Goal: Task Accomplishment & Management: Complete application form

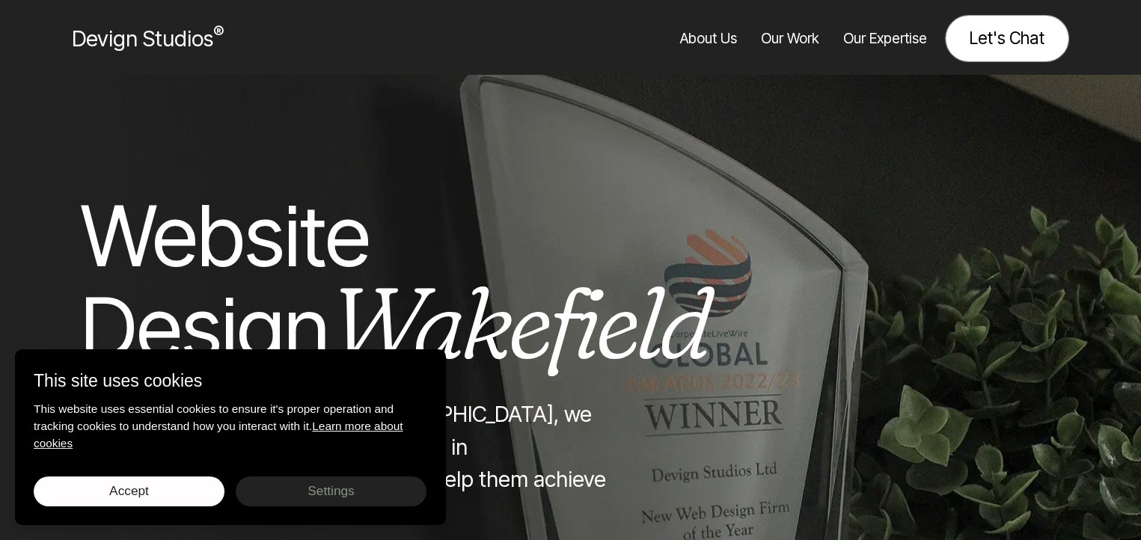
click at [989, 28] on link "Let's Chat" at bounding box center [1007, 38] width 124 height 47
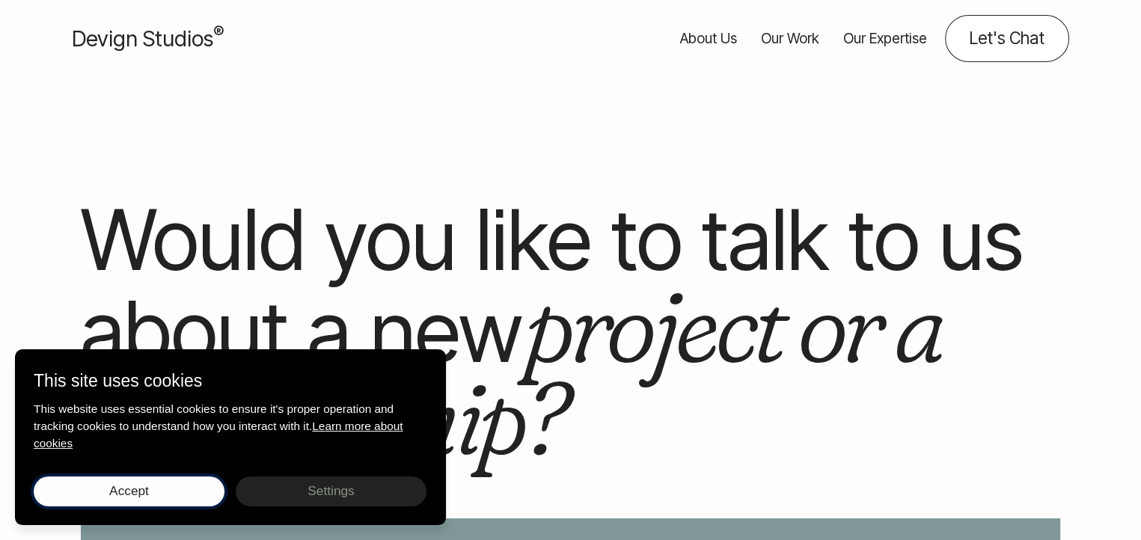
click at [150, 483] on button "Accept Save choices" at bounding box center [129, 492] width 191 height 30
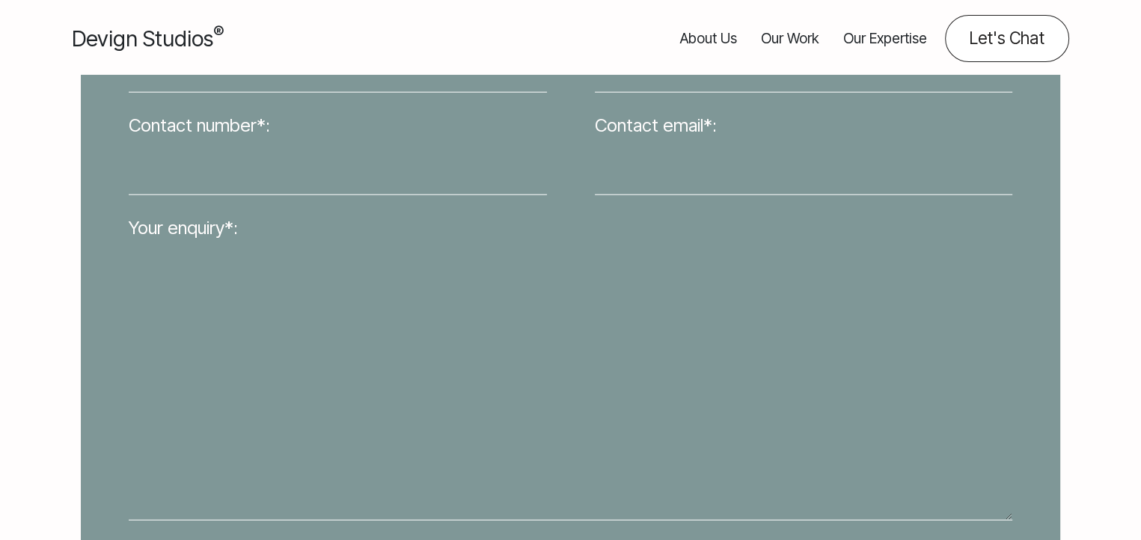
scroll to position [445, 0]
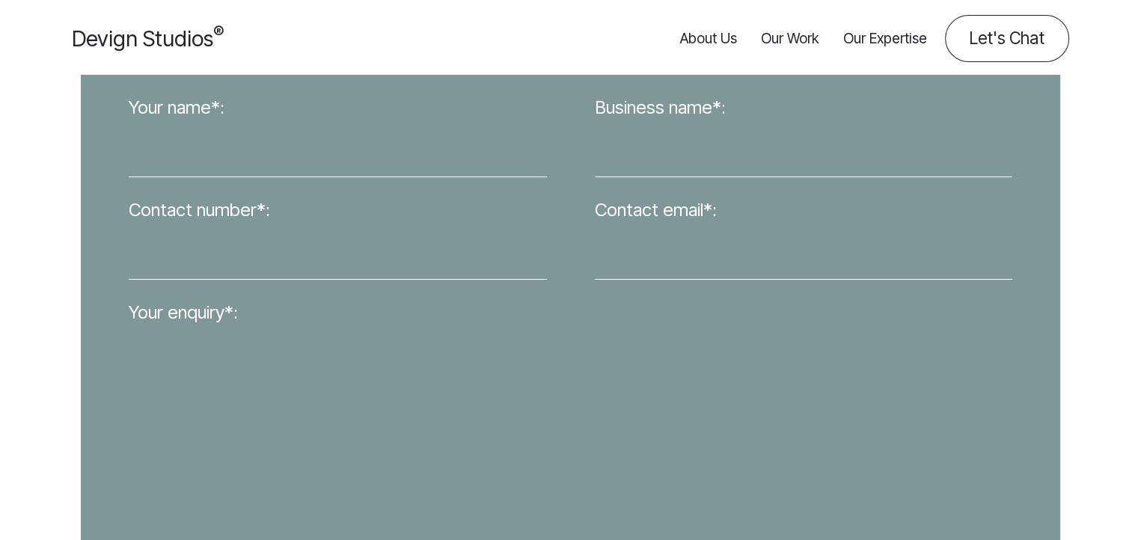
click at [150, 135] on input "Your name*:" at bounding box center [338, 149] width 418 height 55
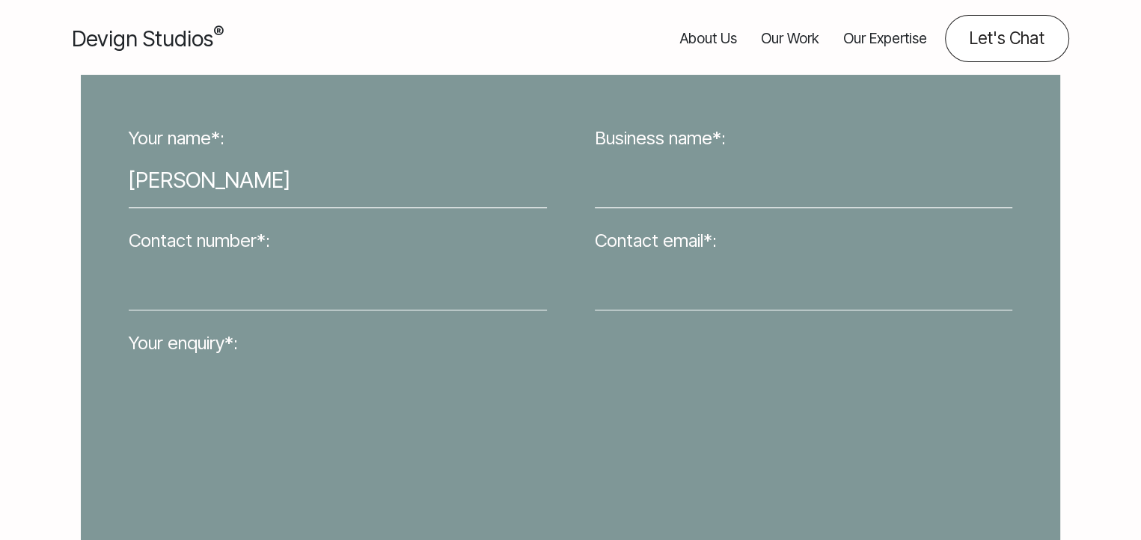
type input "karl maddock"
type input "km"
type input "01258453801"
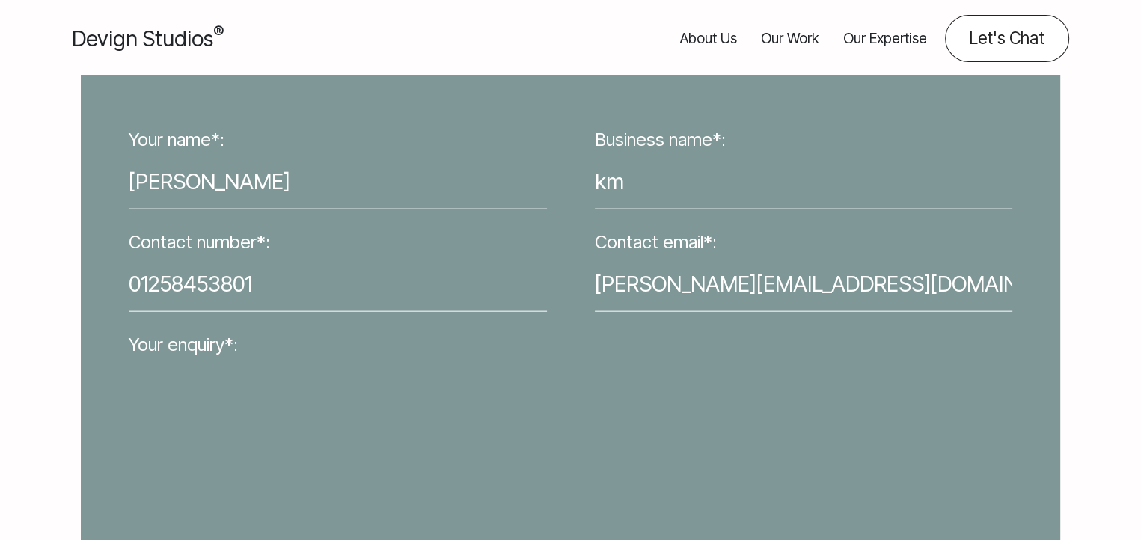
type input "karl@karlmaddock.com"
paste textarea "Hi, Your company may be interested in a domain that recently became available a…"
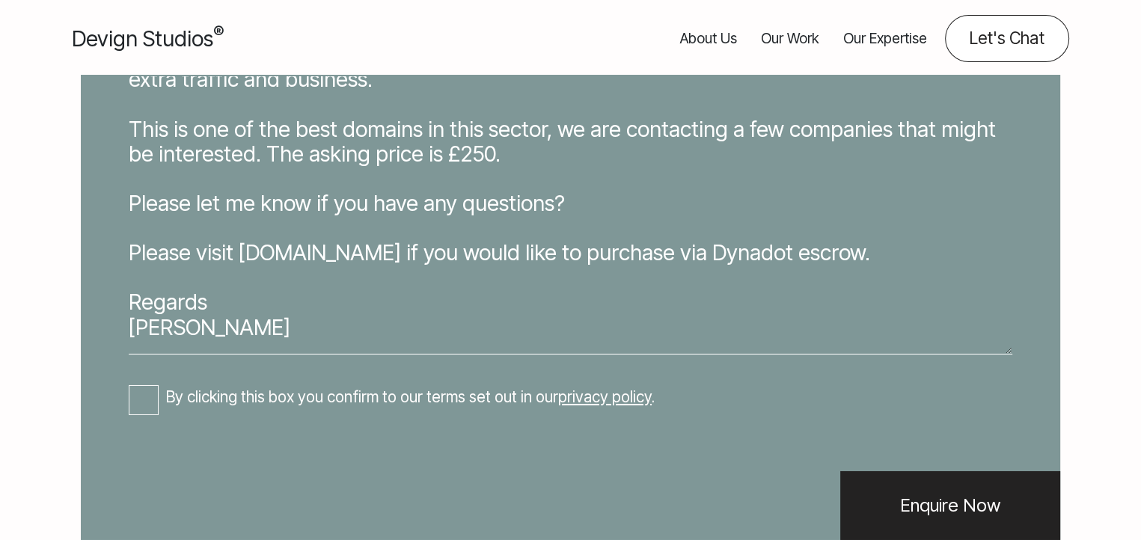
scroll to position [748, 0]
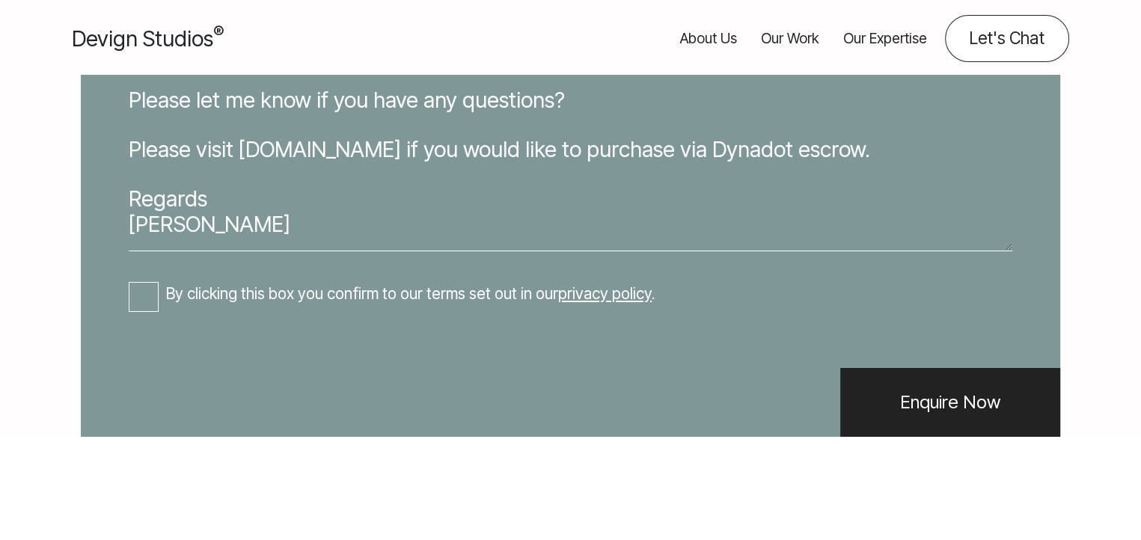
type textarea "Hi, Your company may be interested in a domain that recently became available a…"
click at [138, 299] on div "Your name*: karl maddock Business name*: km Contact number*: 01258453801 Contac…" at bounding box center [571, 62] width 932 height 653
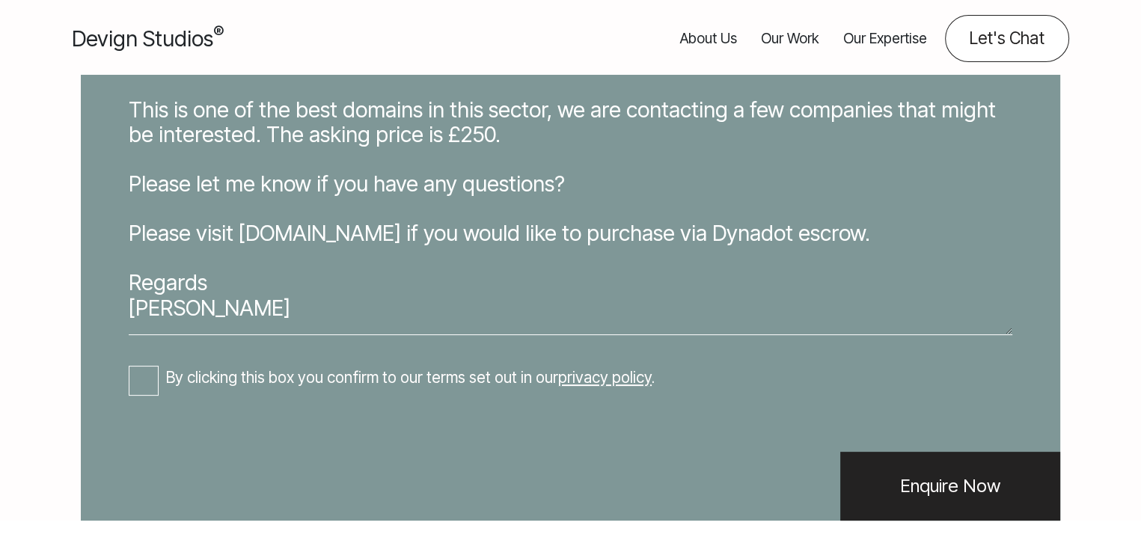
click at [138, 375] on input "By clicking this box you confirm to our terms set out in our privacy policy ." at bounding box center [144, 381] width 30 height 30
checkbox input "true"
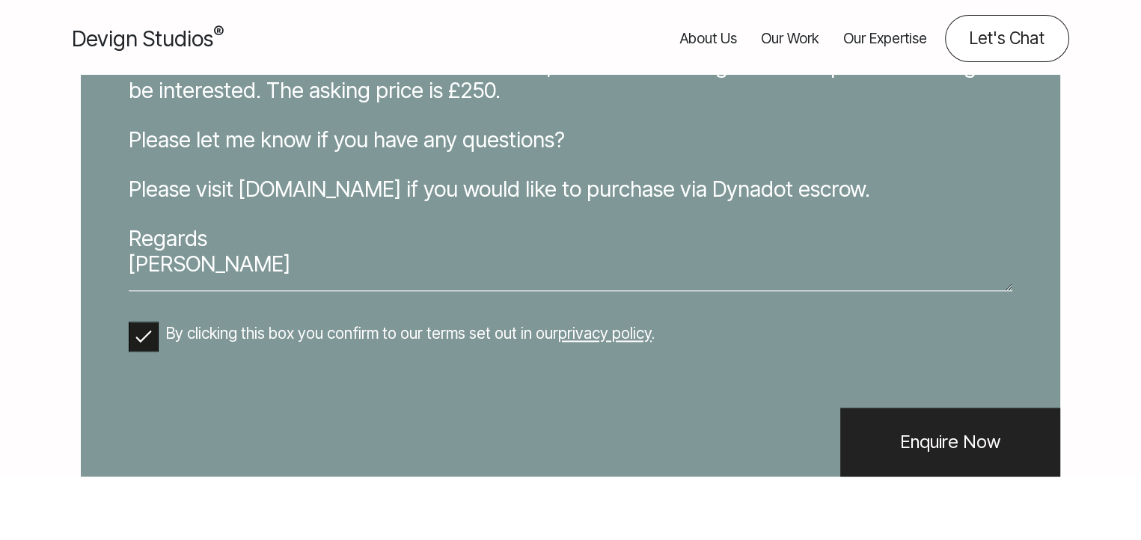
scroll to position [942, 0]
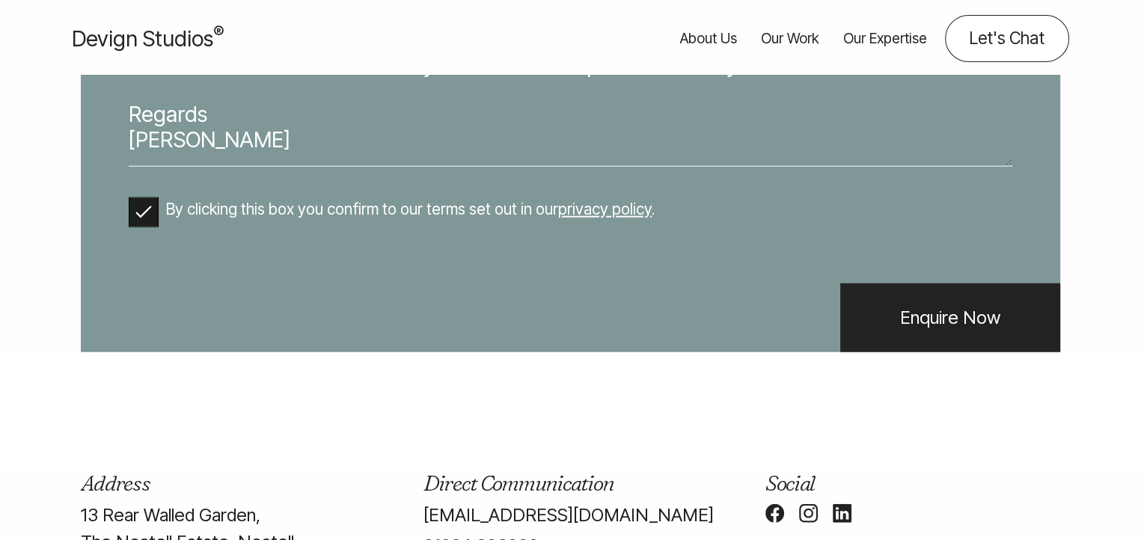
click at [896, 352] on input "Enquire Now" at bounding box center [950, 318] width 220 height 69
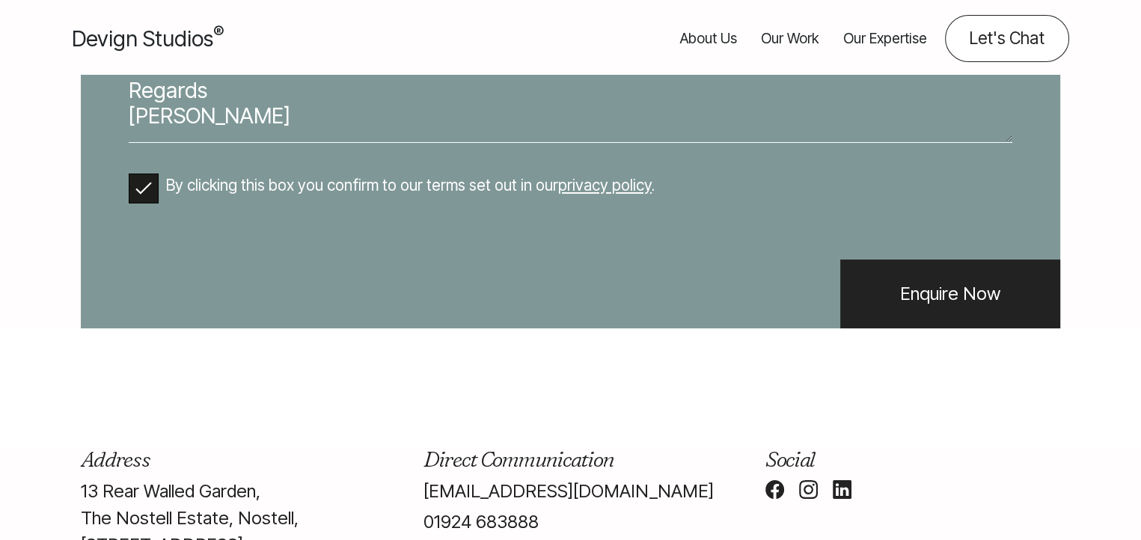
scroll to position [0, 0]
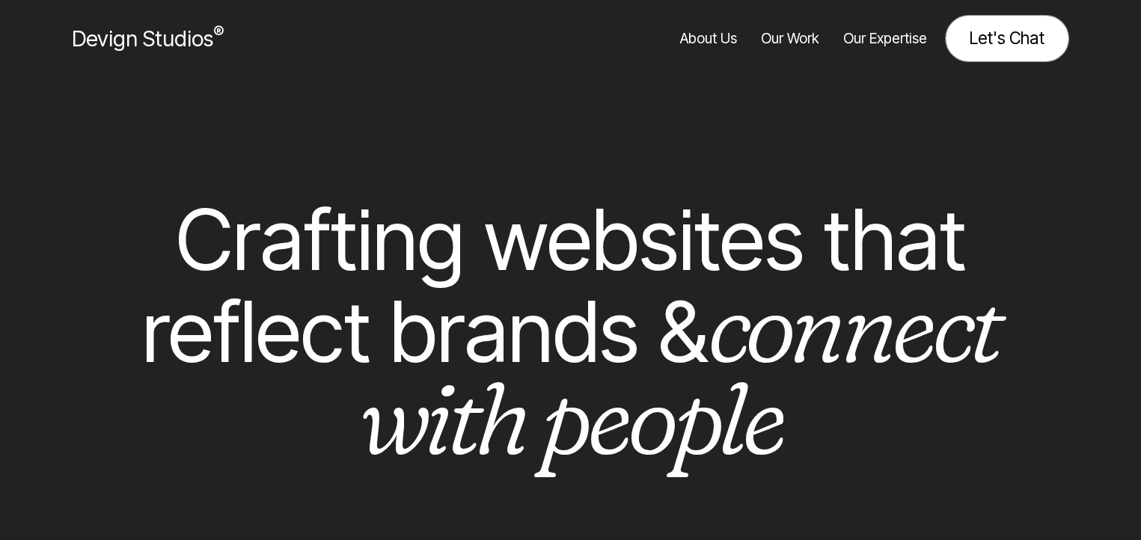
click at [1022, 39] on link "Let's Chat" at bounding box center [1007, 38] width 124 height 47
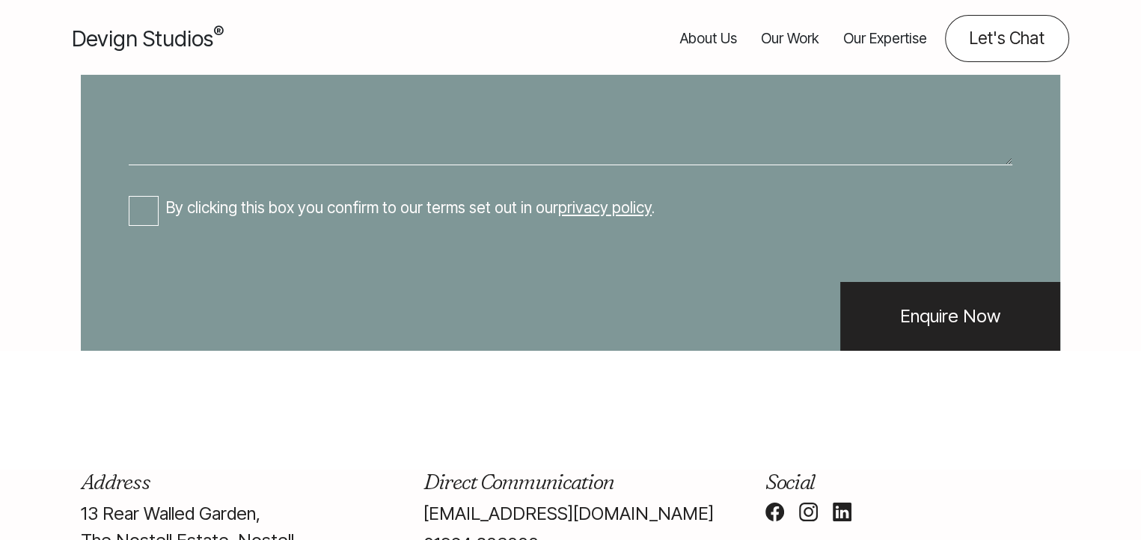
scroll to position [1221, 0]
